Goal: Task Accomplishment & Management: Understand process/instructions

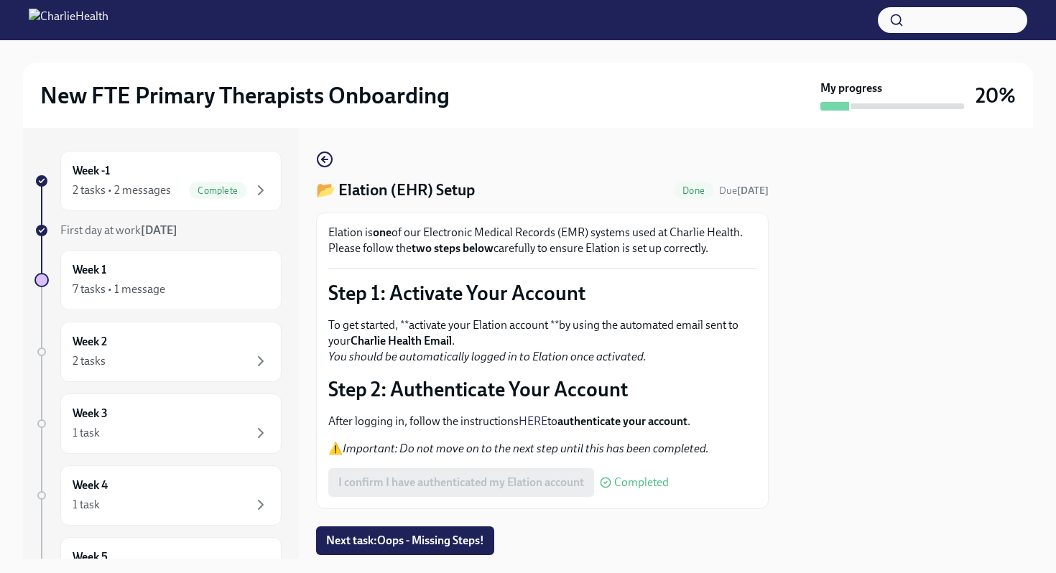
scroll to position [42, 0]
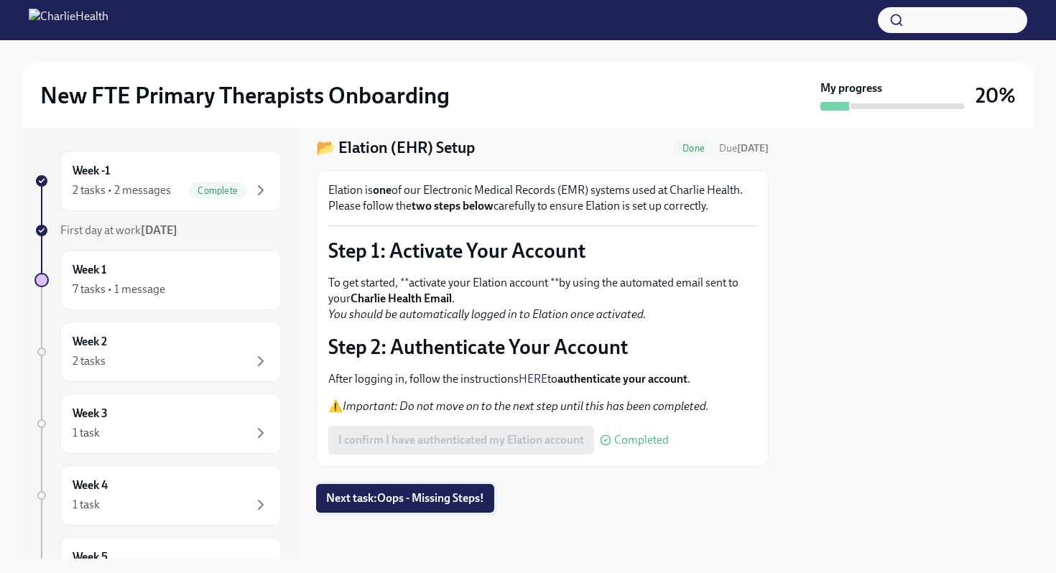
click at [394, 499] on span "Next task : Oops - Missing Steps!" at bounding box center [405, 499] width 158 height 14
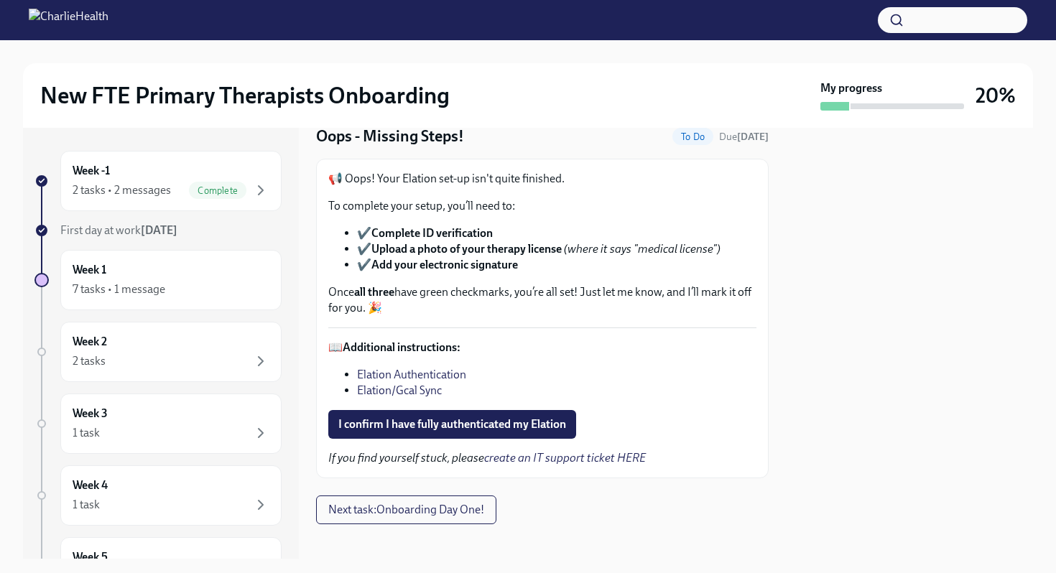
scroll to position [52, 0]
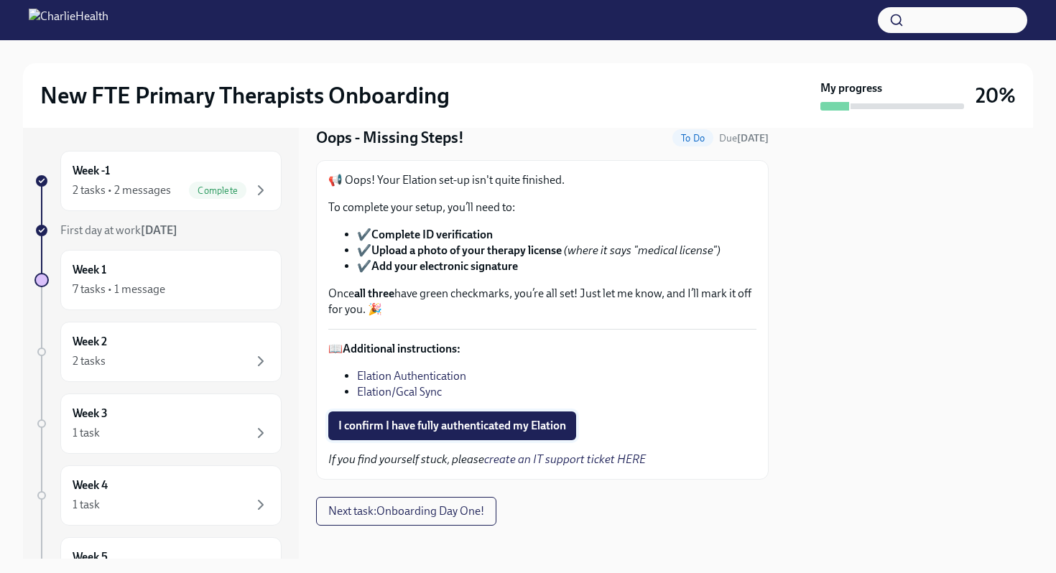
click at [444, 417] on button "I confirm I have fully authenticated my Elation" at bounding box center [452, 426] width 248 height 29
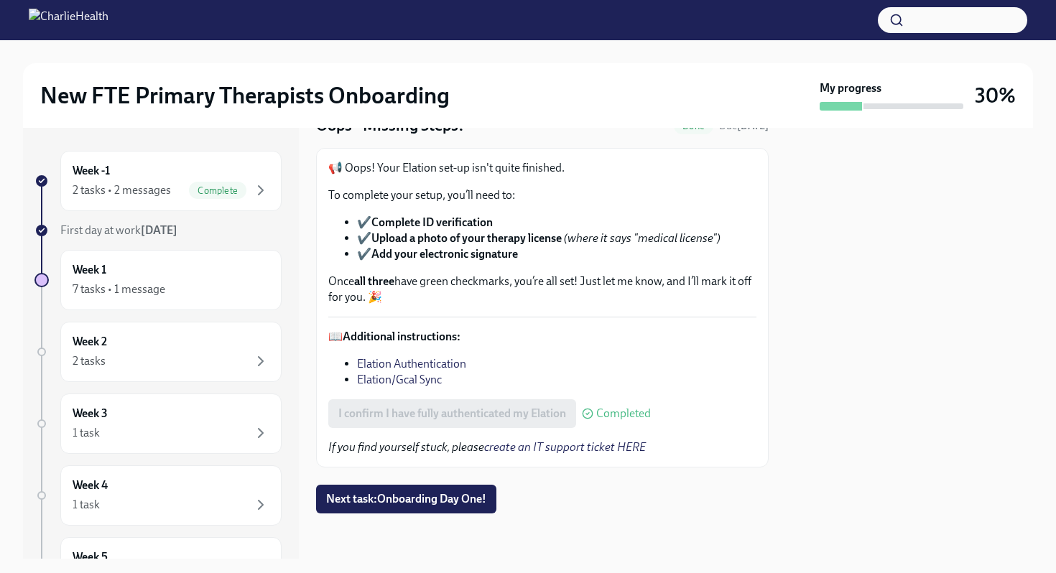
scroll to position [25, 0]
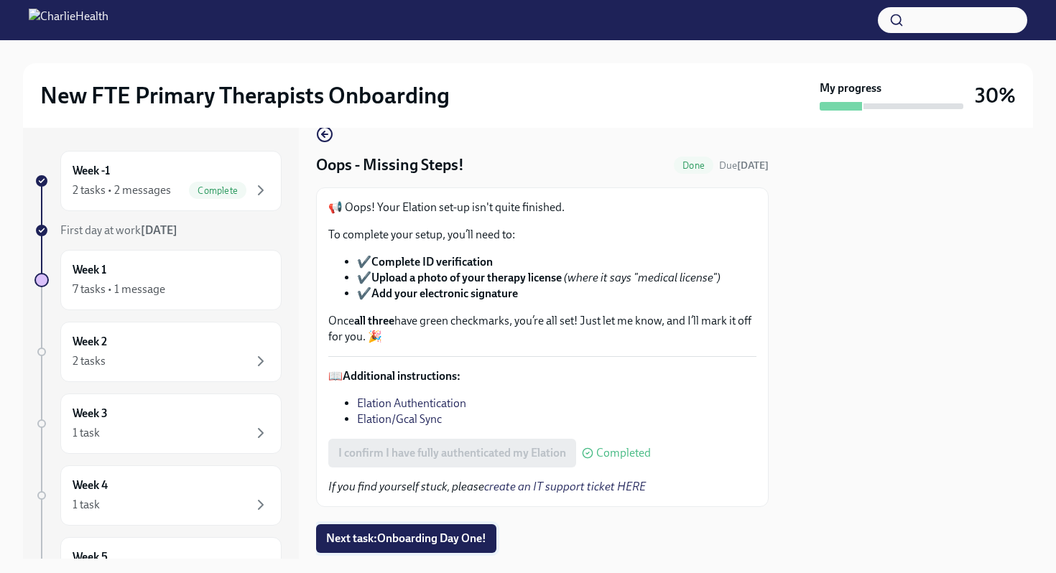
click at [367, 539] on span "Next task : Onboarding Day One!" at bounding box center [406, 539] width 160 height 14
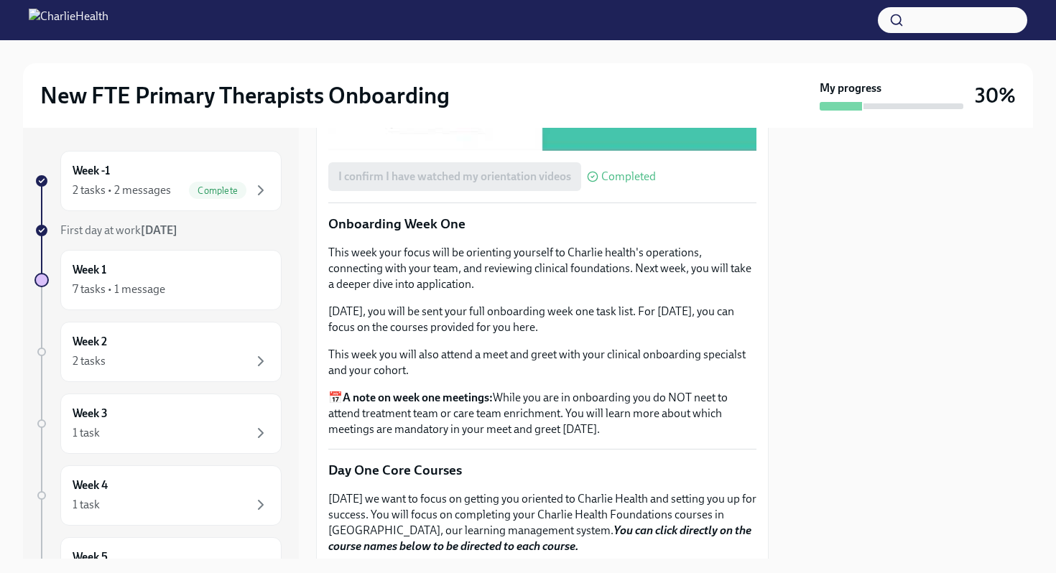
scroll to position [2014, 0]
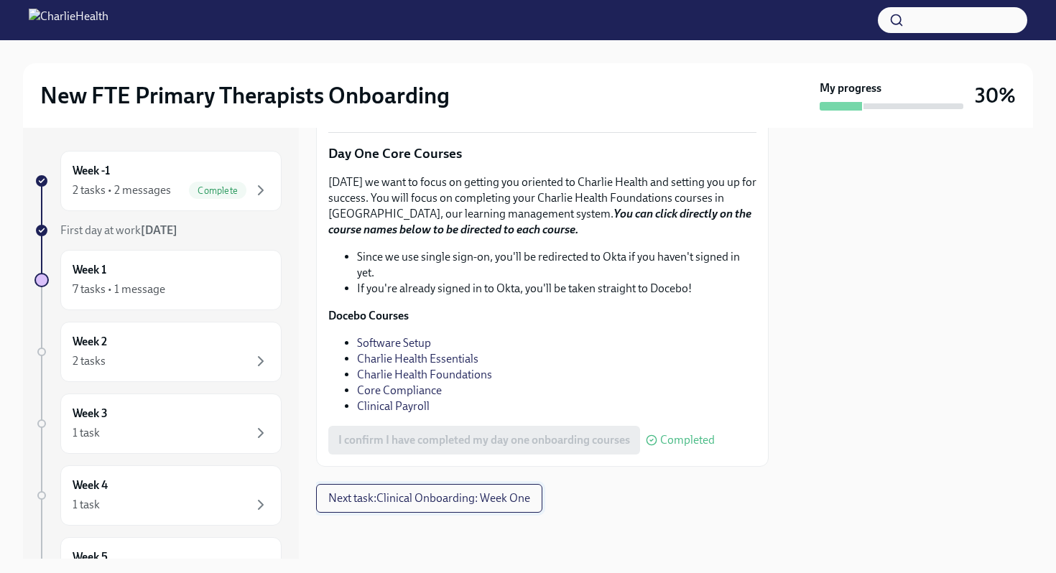
click at [395, 506] on button "Next task : Clinical Onboarding: Week One" at bounding box center [429, 498] width 226 height 29
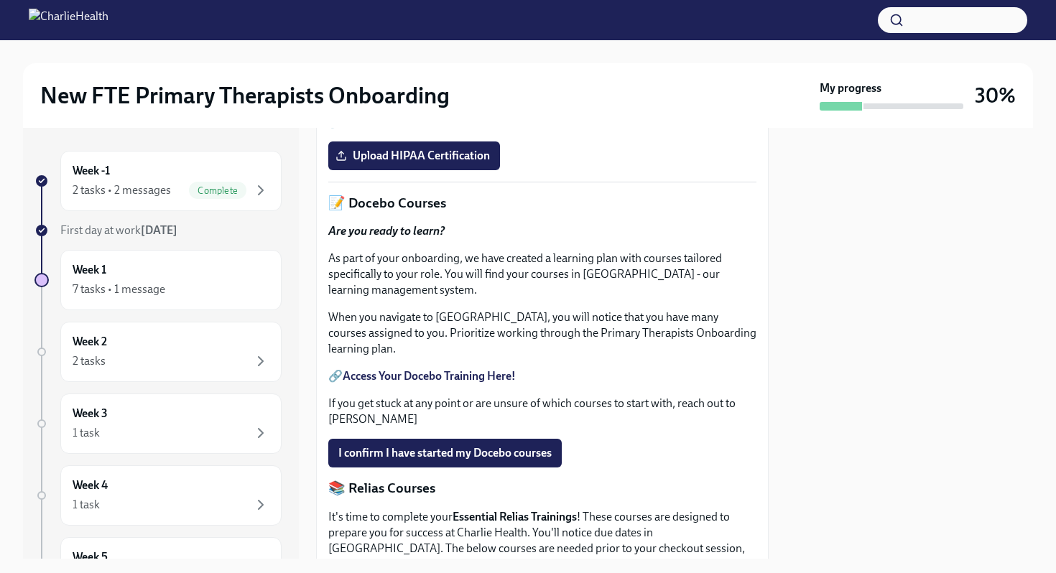
scroll to position [972, 0]
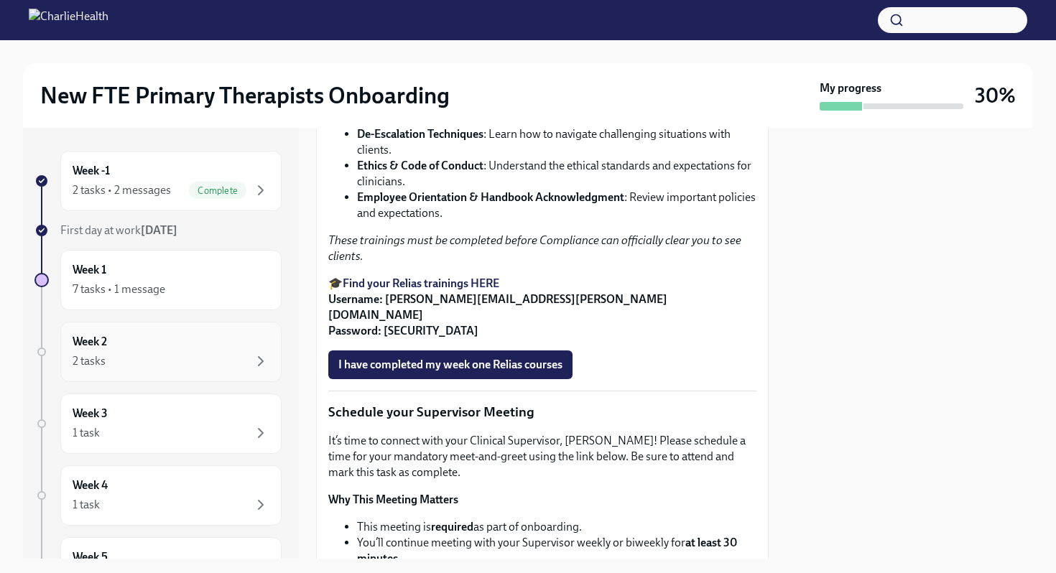
click at [206, 358] on div "2 tasks" at bounding box center [171, 361] width 197 height 17
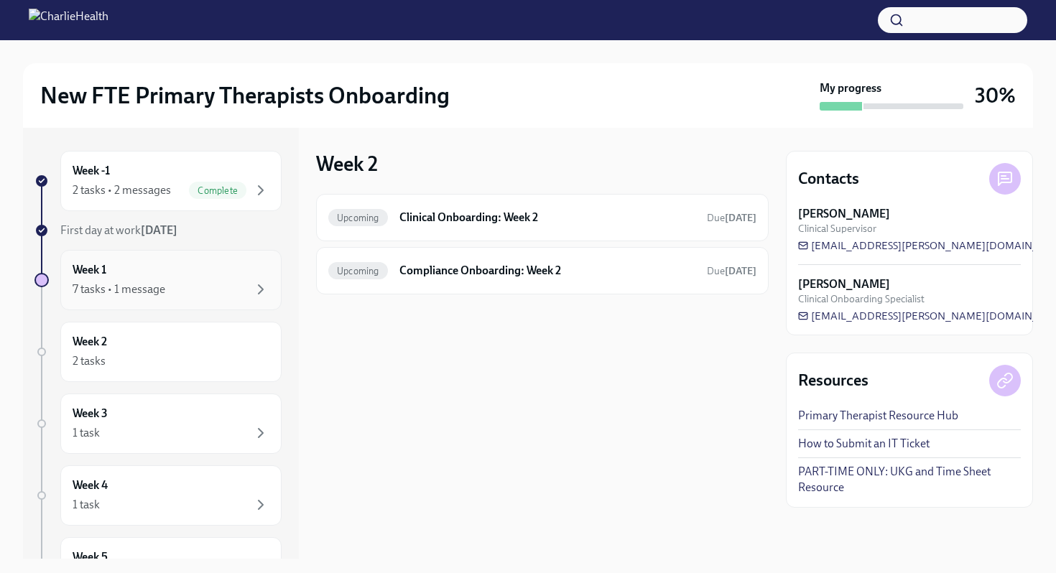
click at [216, 269] on div "Week 1 7 tasks • 1 message" at bounding box center [171, 280] width 197 height 36
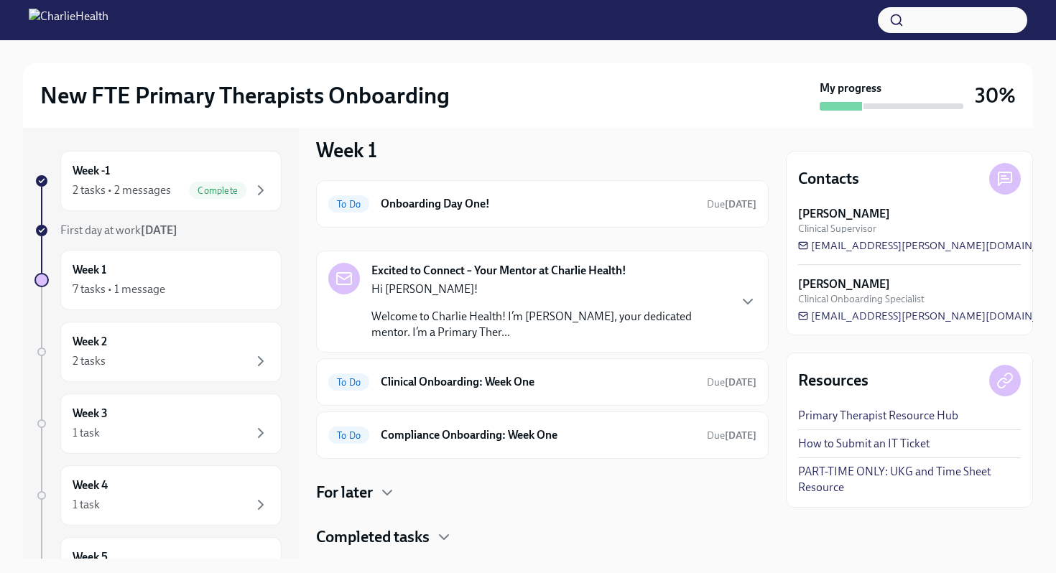
scroll to position [11, 0]
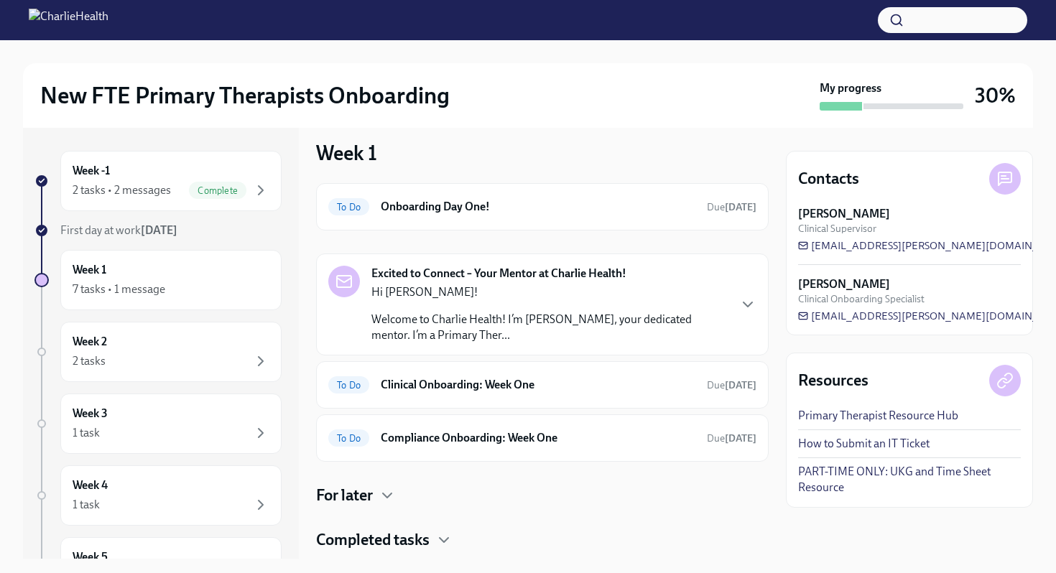
click at [469, 181] on div "Week 1 To Do Onboarding Day One! Due [DATE] Excited to Connect – Your Mentor at…" at bounding box center [542, 345] width 453 height 411
click at [462, 198] on div "To Do Onboarding Day One! Due [DATE]" at bounding box center [542, 206] width 428 height 23
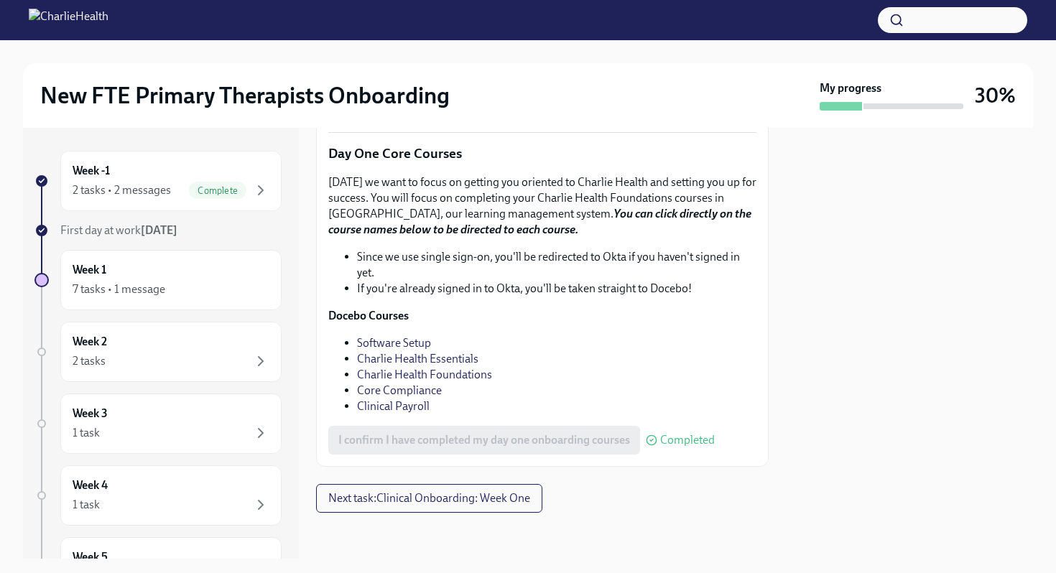
scroll to position [2014, 0]
click at [419, 503] on span "Next task : Clinical Onboarding: Week One" at bounding box center [429, 499] width 202 height 14
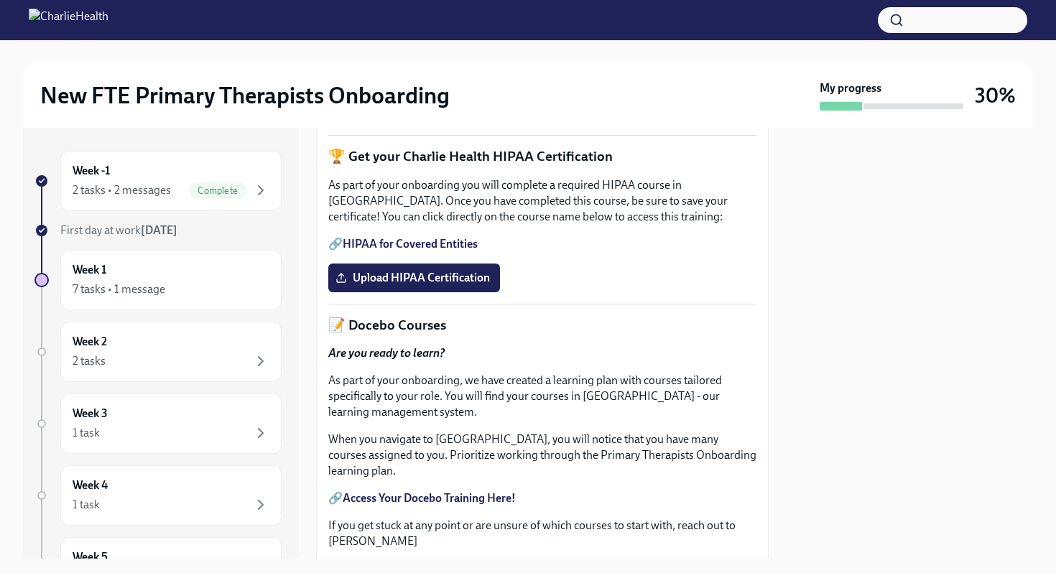
scroll to position [392, 0]
